Goal: Information Seeking & Learning: Learn about a topic

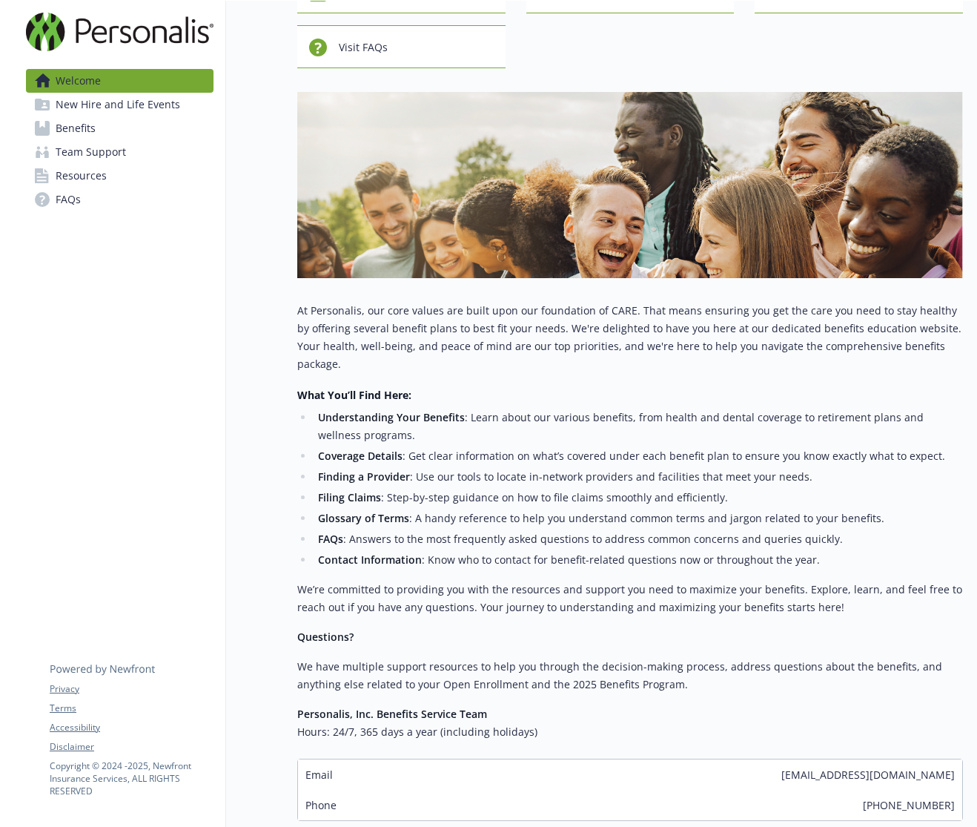
click at [98, 133] on link "Benefits" at bounding box center [120, 128] width 188 height 24
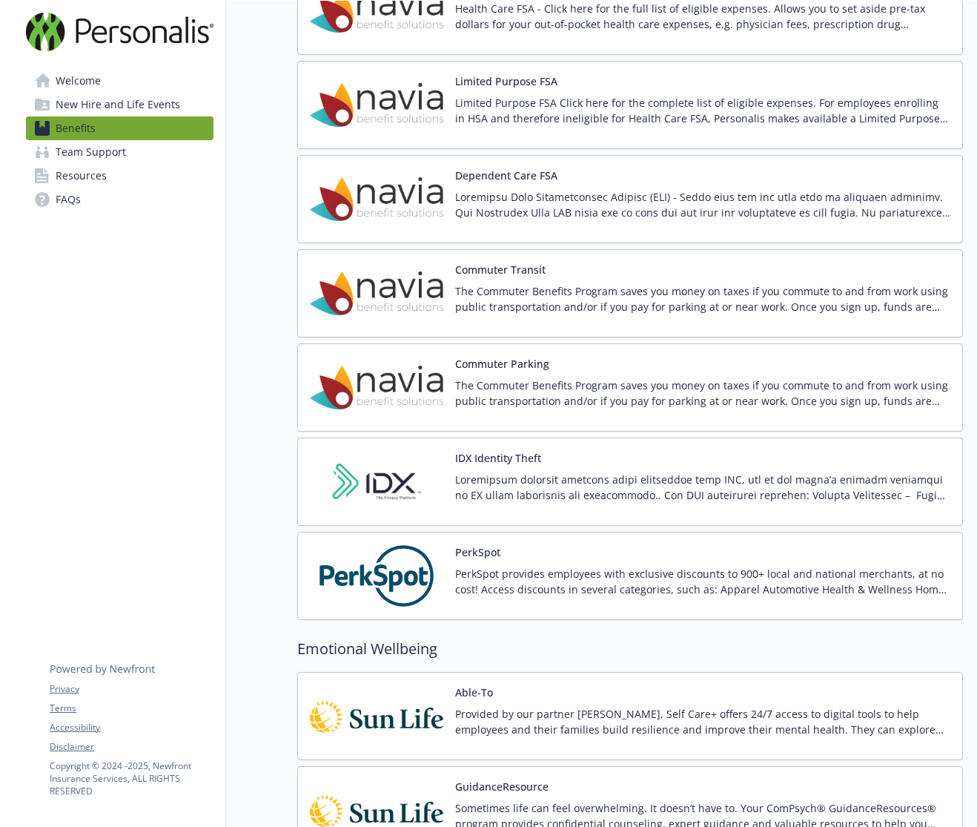
scroll to position [2128, 0]
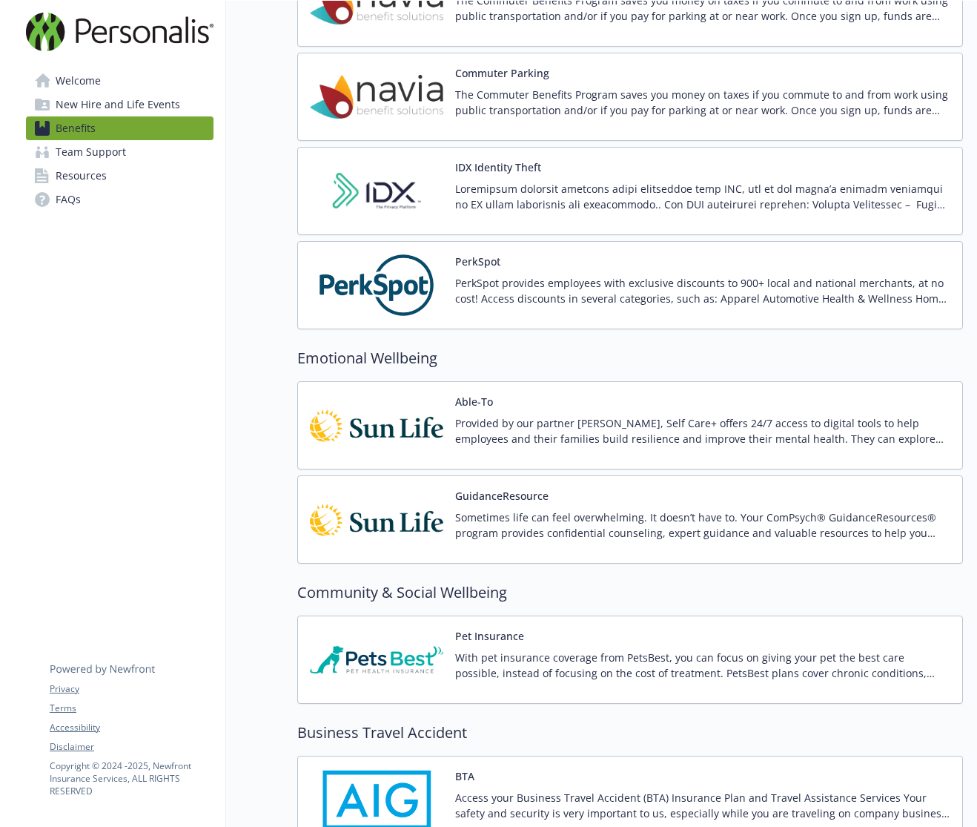
click at [381, 282] on img at bounding box center [376, 285] width 133 height 63
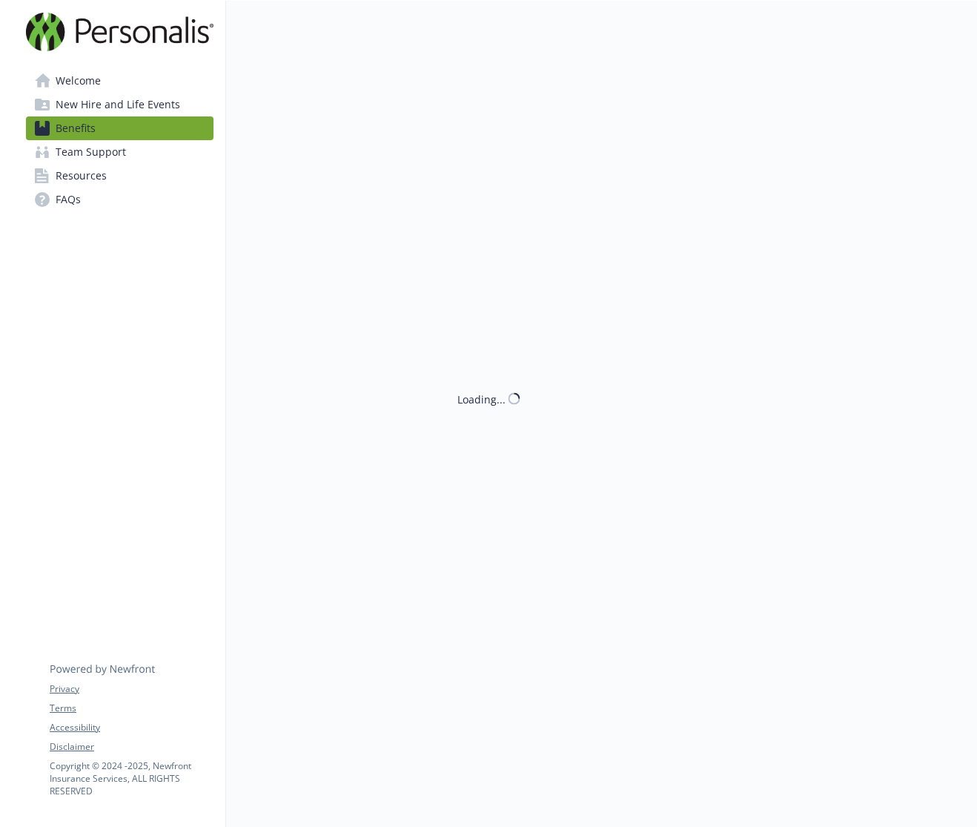
scroll to position [2128, 0]
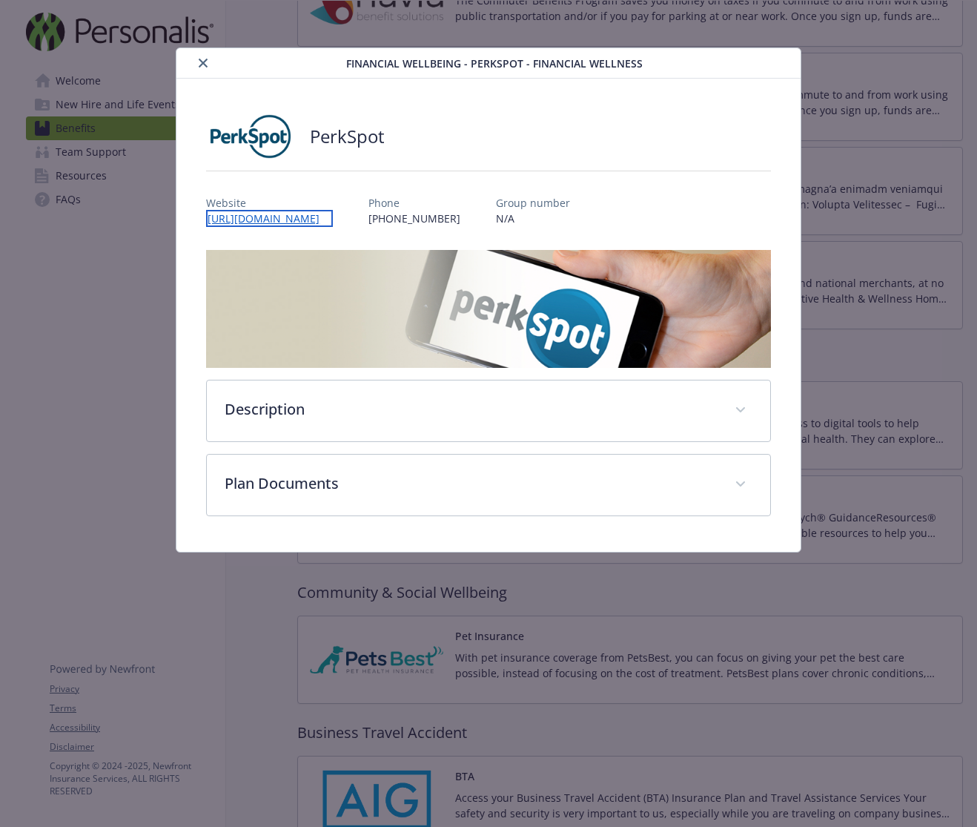
click at [297, 213] on link "[URL][DOMAIN_NAME]" at bounding box center [269, 218] width 127 height 17
click at [199, 62] on icon "close" at bounding box center [203, 63] width 9 height 9
